Goal: Find contact information: Find contact information

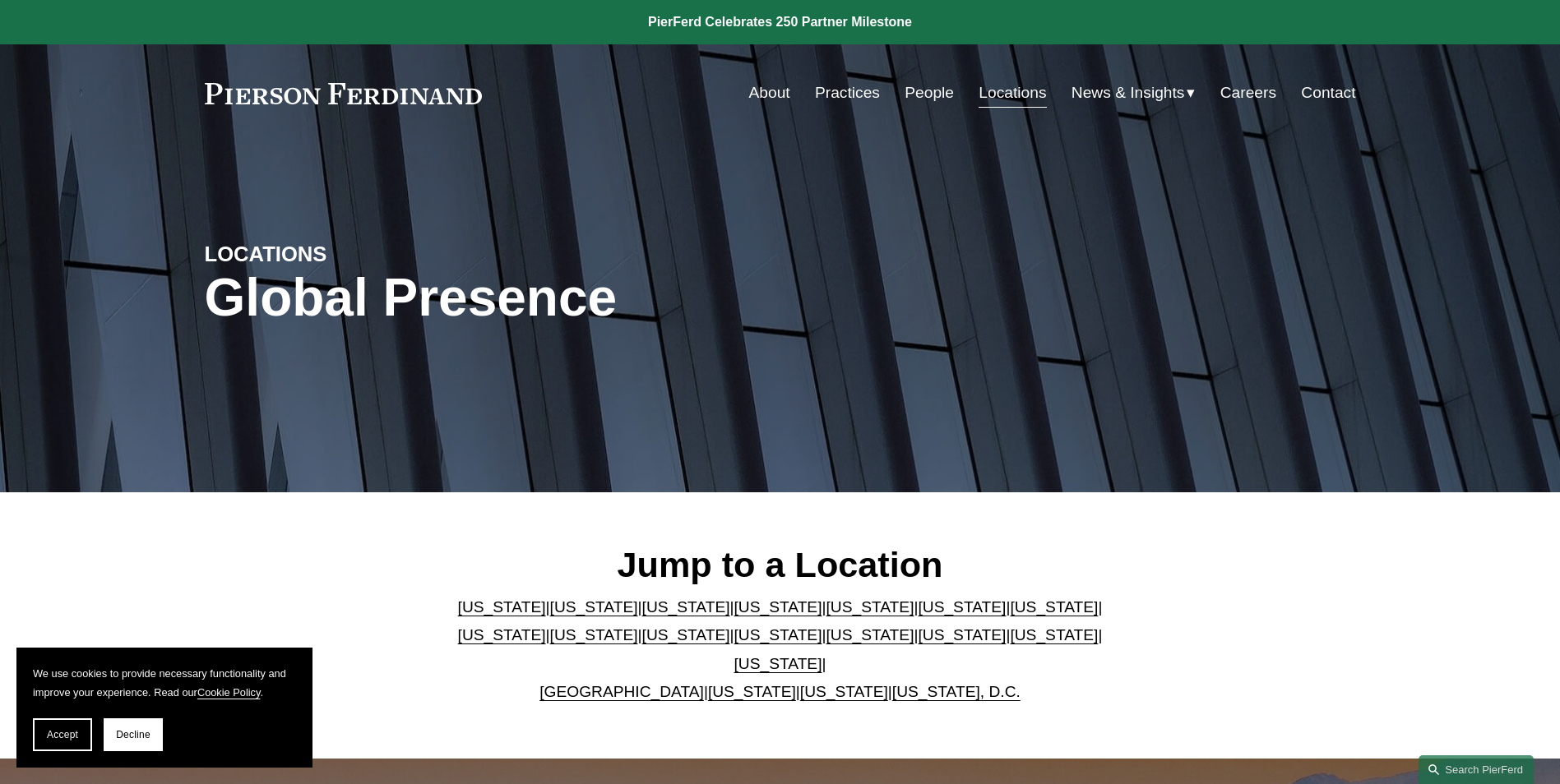
scroll to position [501, 0]
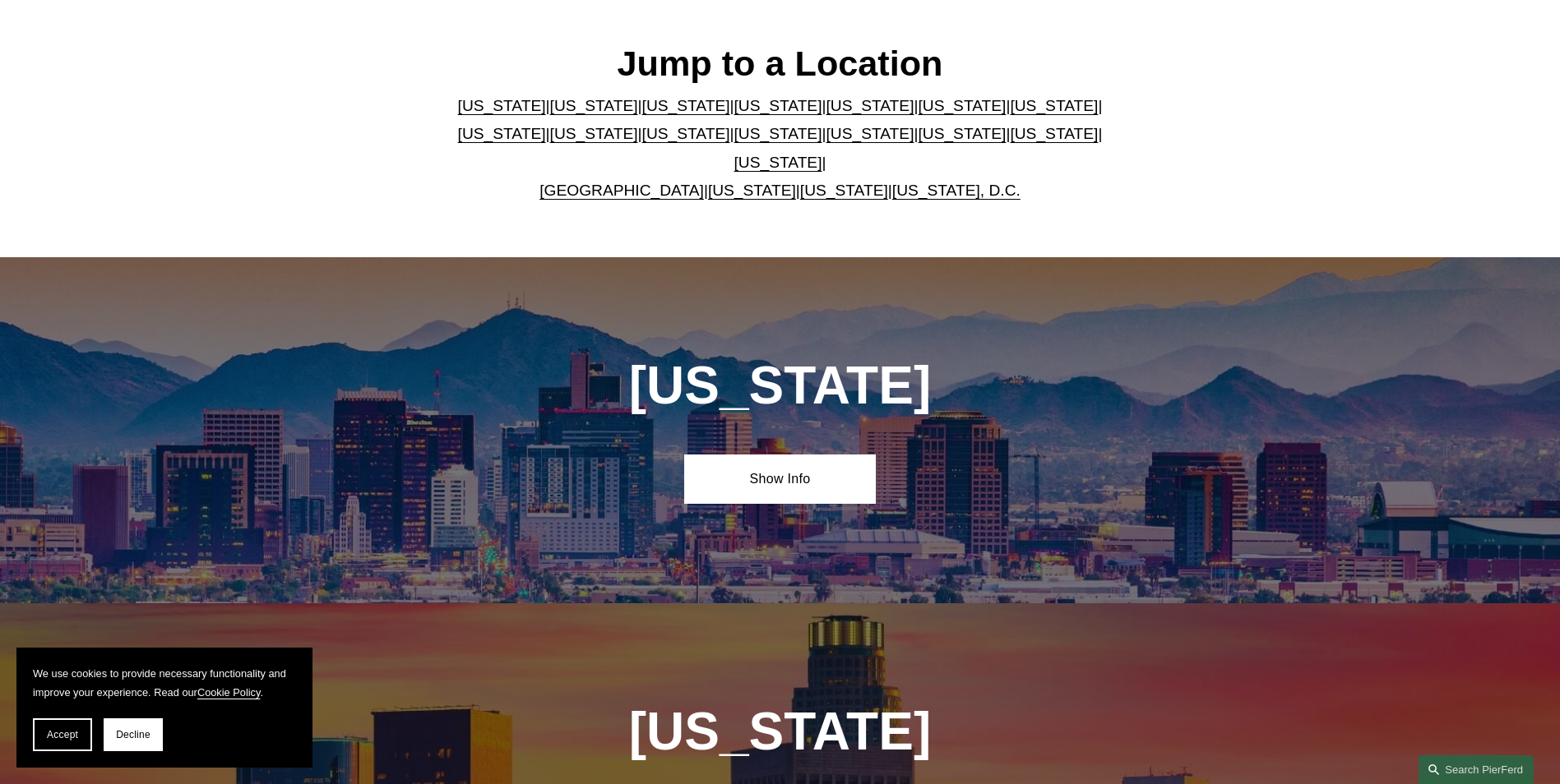
click at [822, 153] on link "[US_STATE]" at bounding box center [778, 162] width 88 height 18
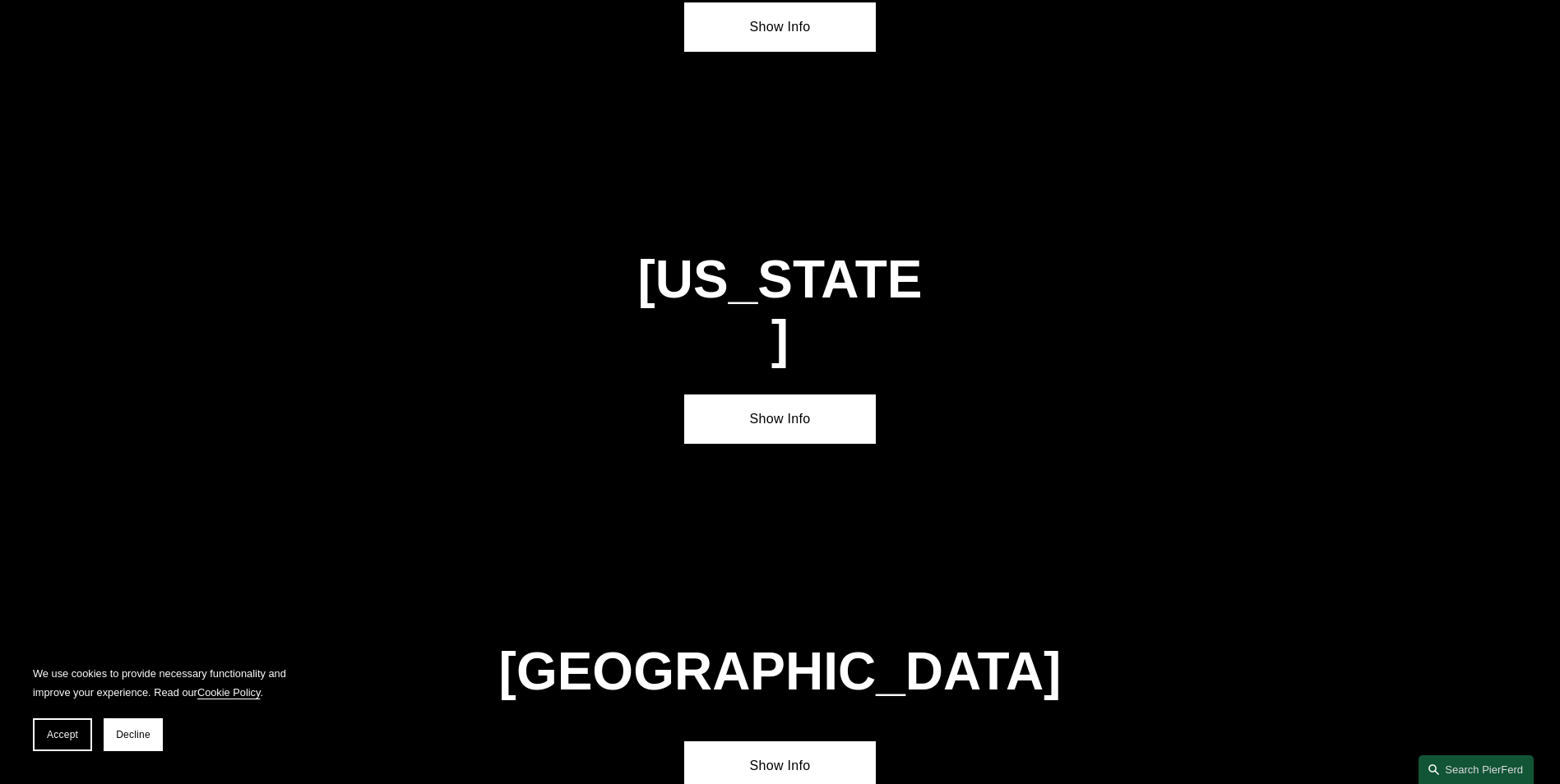
scroll to position [5599, 0]
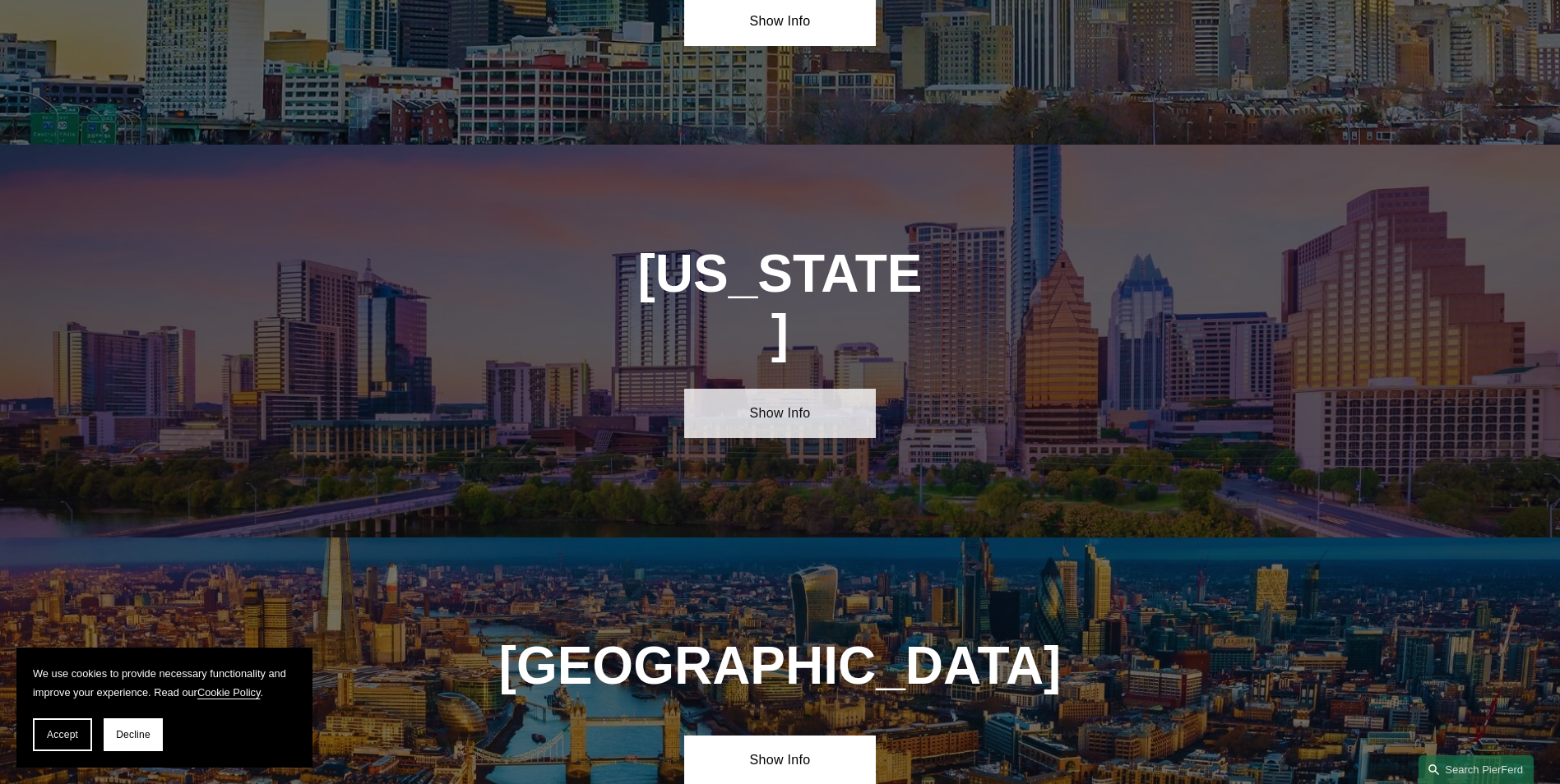
click at [812, 389] on link "Show Info" at bounding box center [780, 413] width 192 height 49
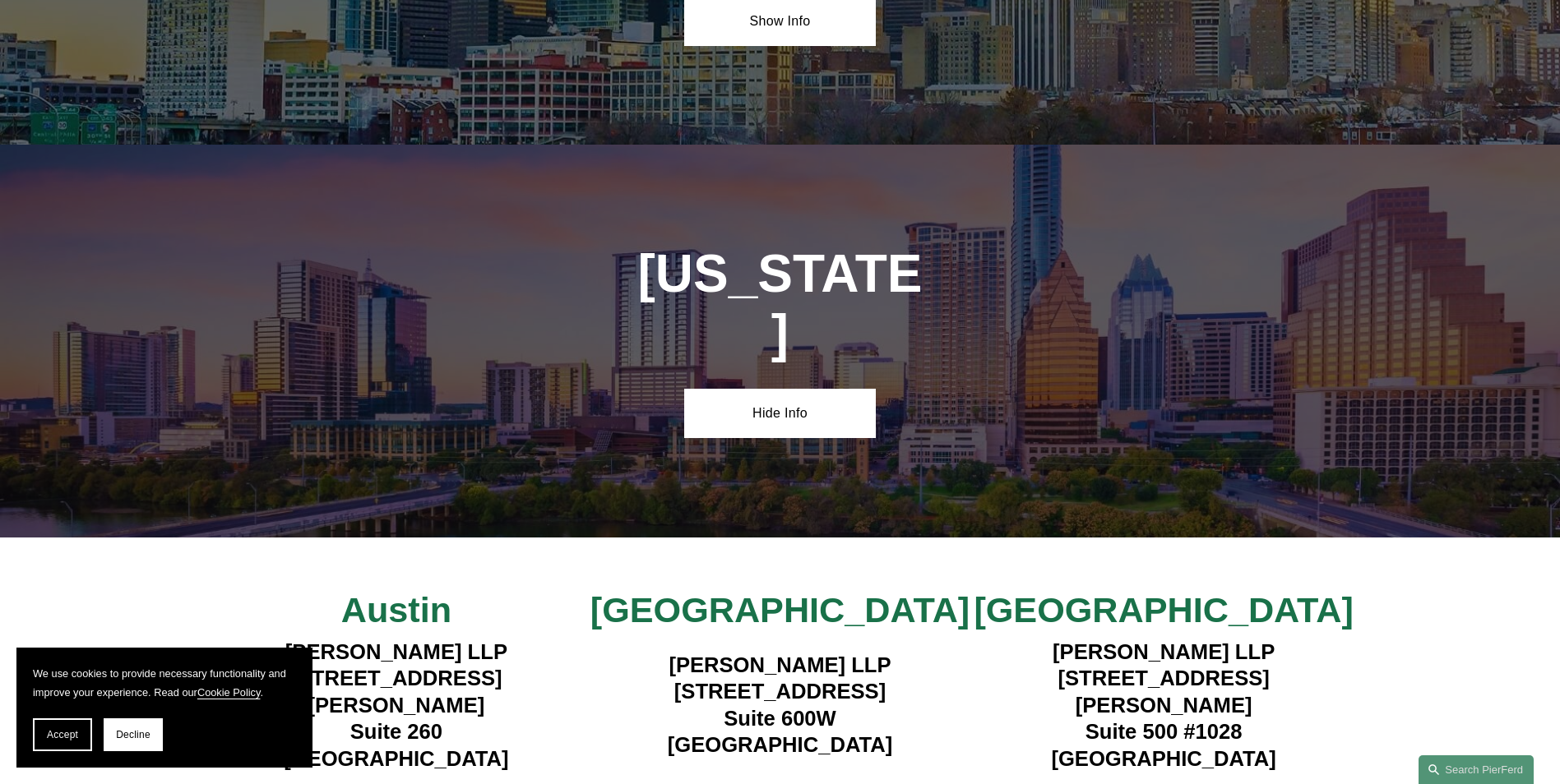
click at [759, 783] on strong "View Lawyers" at bounding box center [774, 796] width 103 height 18
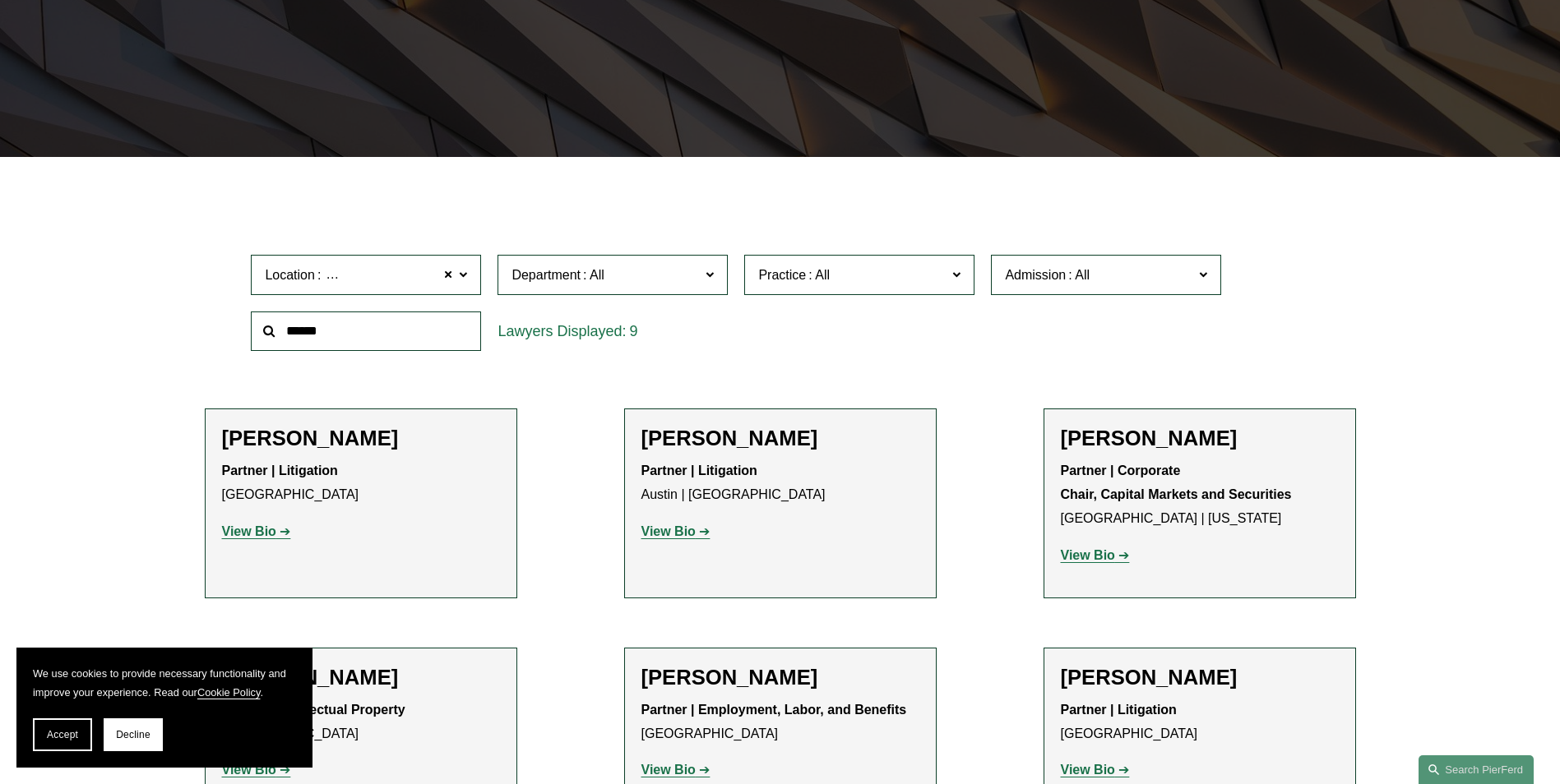
scroll to position [165, 0]
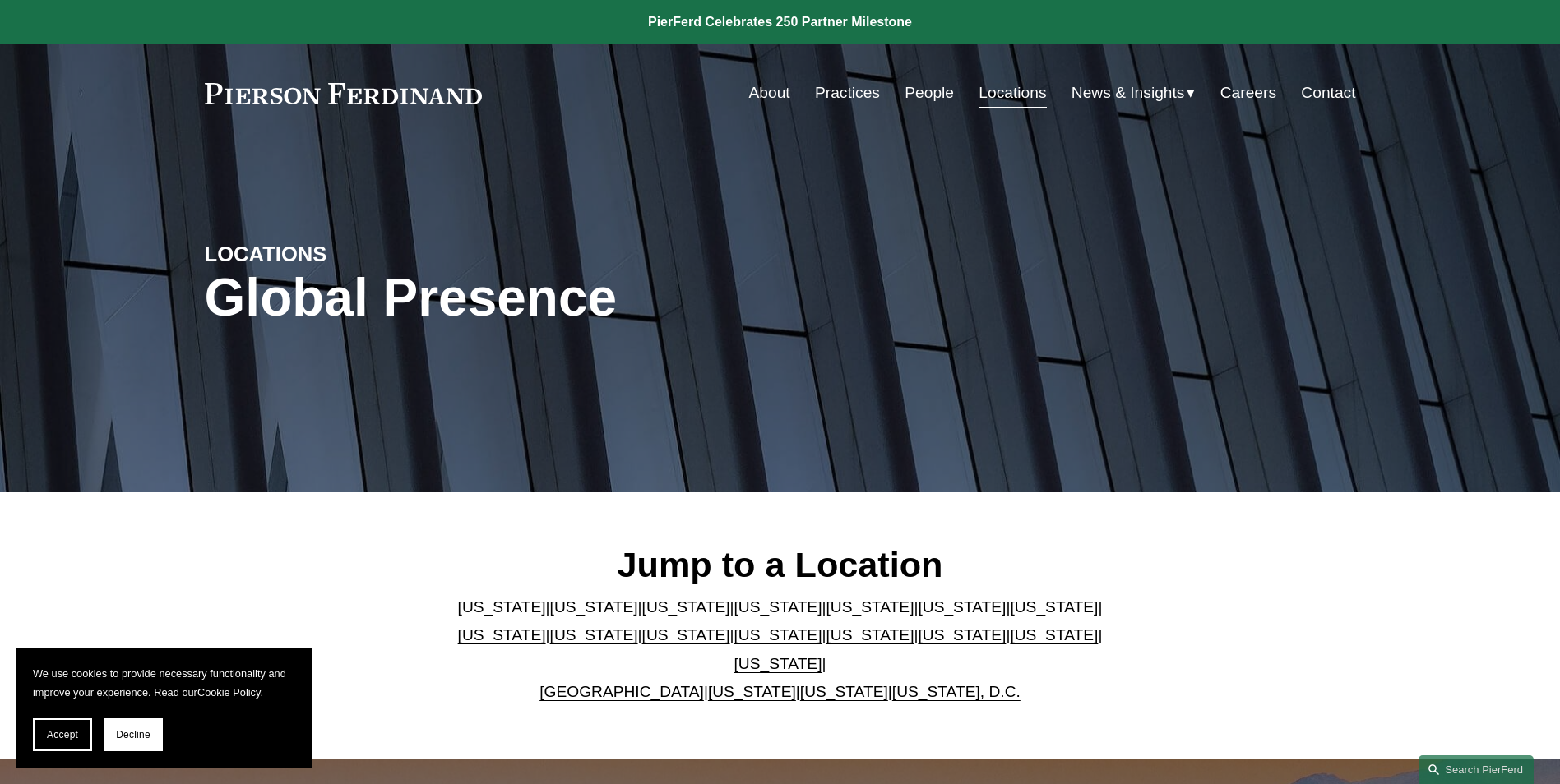
scroll to position [5599, 0]
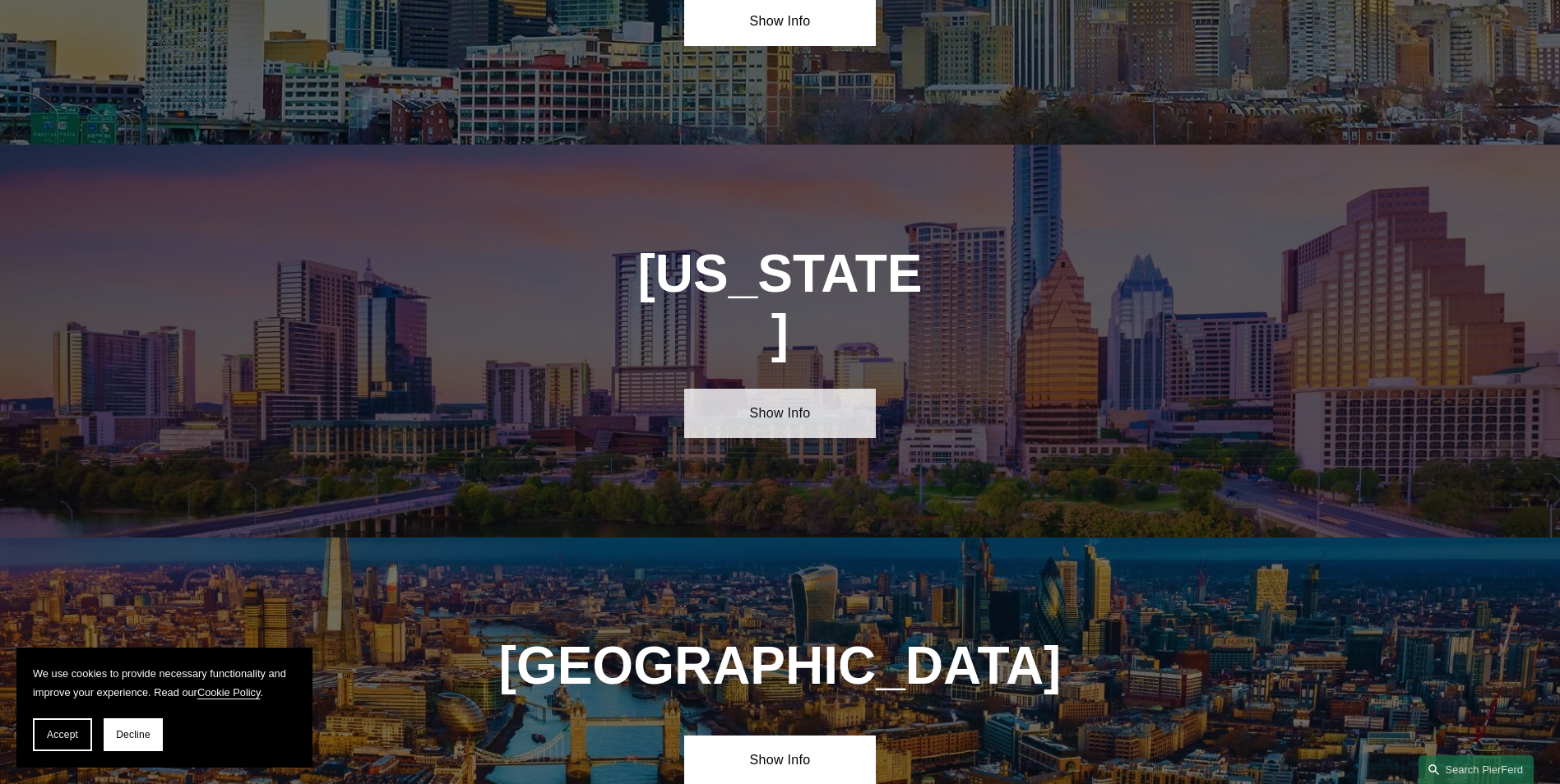
click at [794, 389] on link "Show Info" at bounding box center [780, 413] width 192 height 49
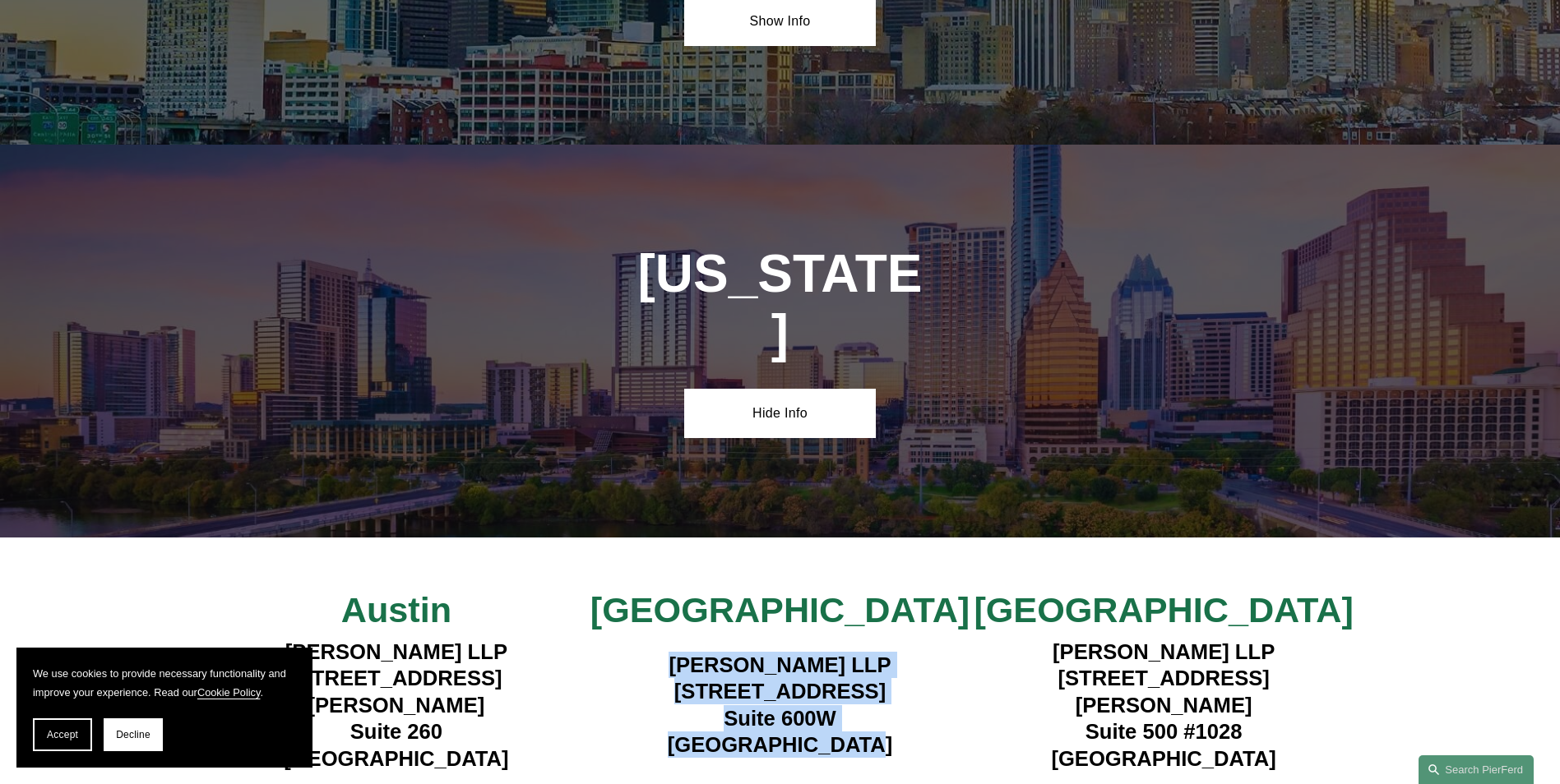
drag, startPoint x: 659, startPoint y: 461, endPoint x: 881, endPoint y: 558, distance: 242.3
click at [881, 652] on h4 "Pierson Ferdinand LLP 1341 W. Mockingbird Lane Suite 600W Dallas, TX 75247" at bounding box center [780, 705] width 384 height 107
drag, startPoint x: 881, startPoint y: 558, endPoint x: 760, endPoint y: 514, distance: 128.8
copy h4 "Pierson Ferdinand LLP 1341 W. Mockingbird Lane Suite 600W Dallas, TX 75247"
